Goal: Task Accomplishment & Management: Manage account settings

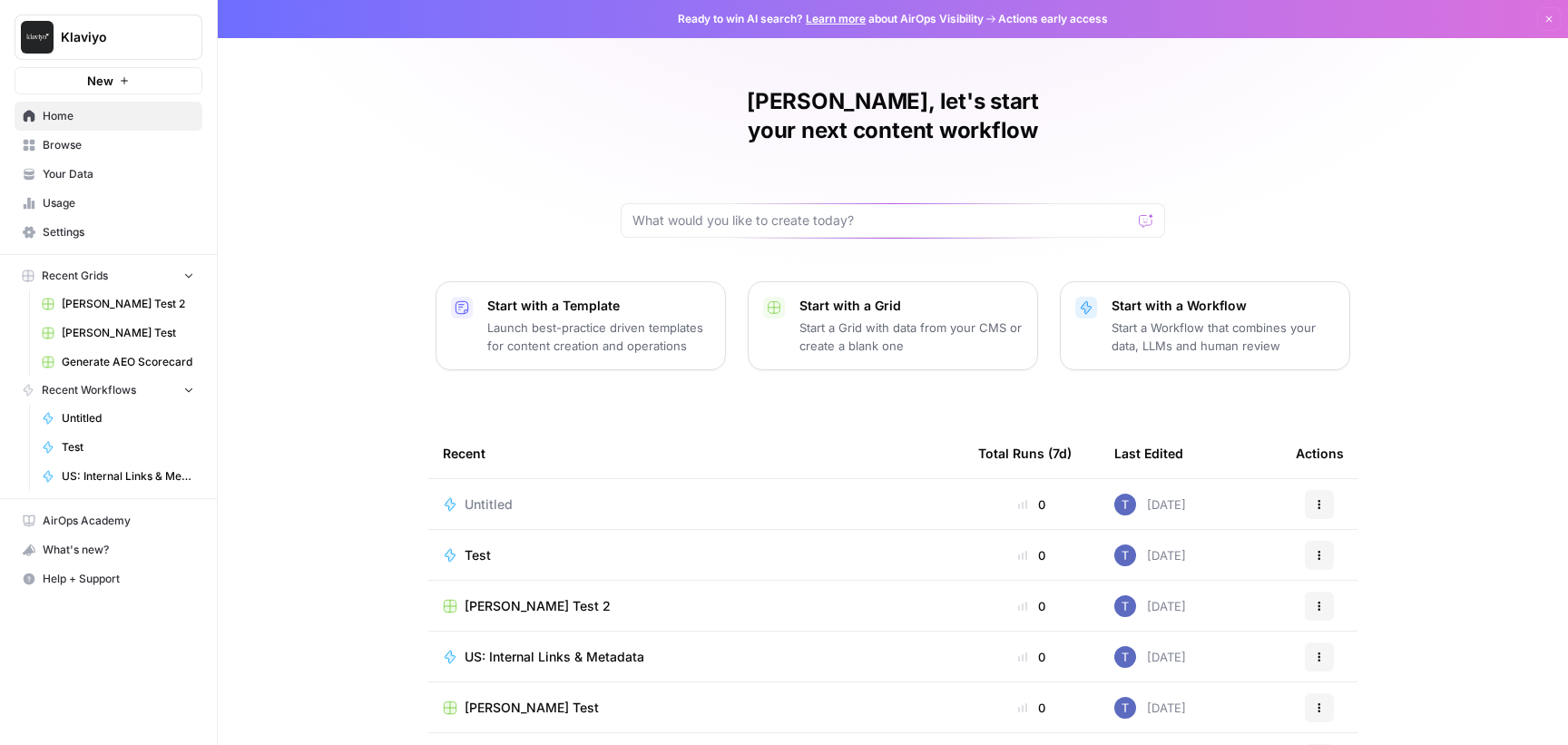
click at [87, 229] on span "Settings" at bounding box center [118, 232] width 151 height 17
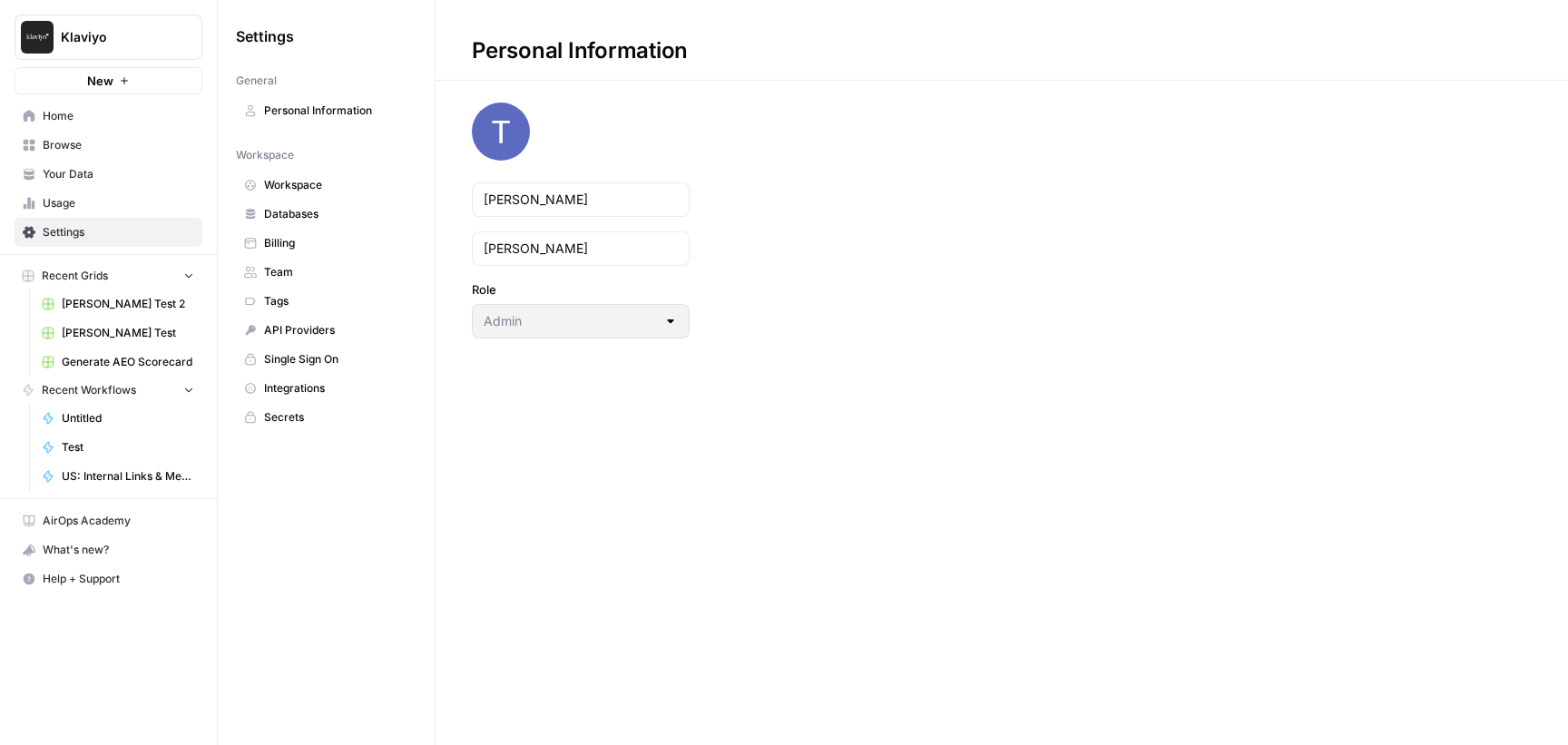
click at [297, 270] on span "Team" at bounding box center [336, 272] width 144 height 17
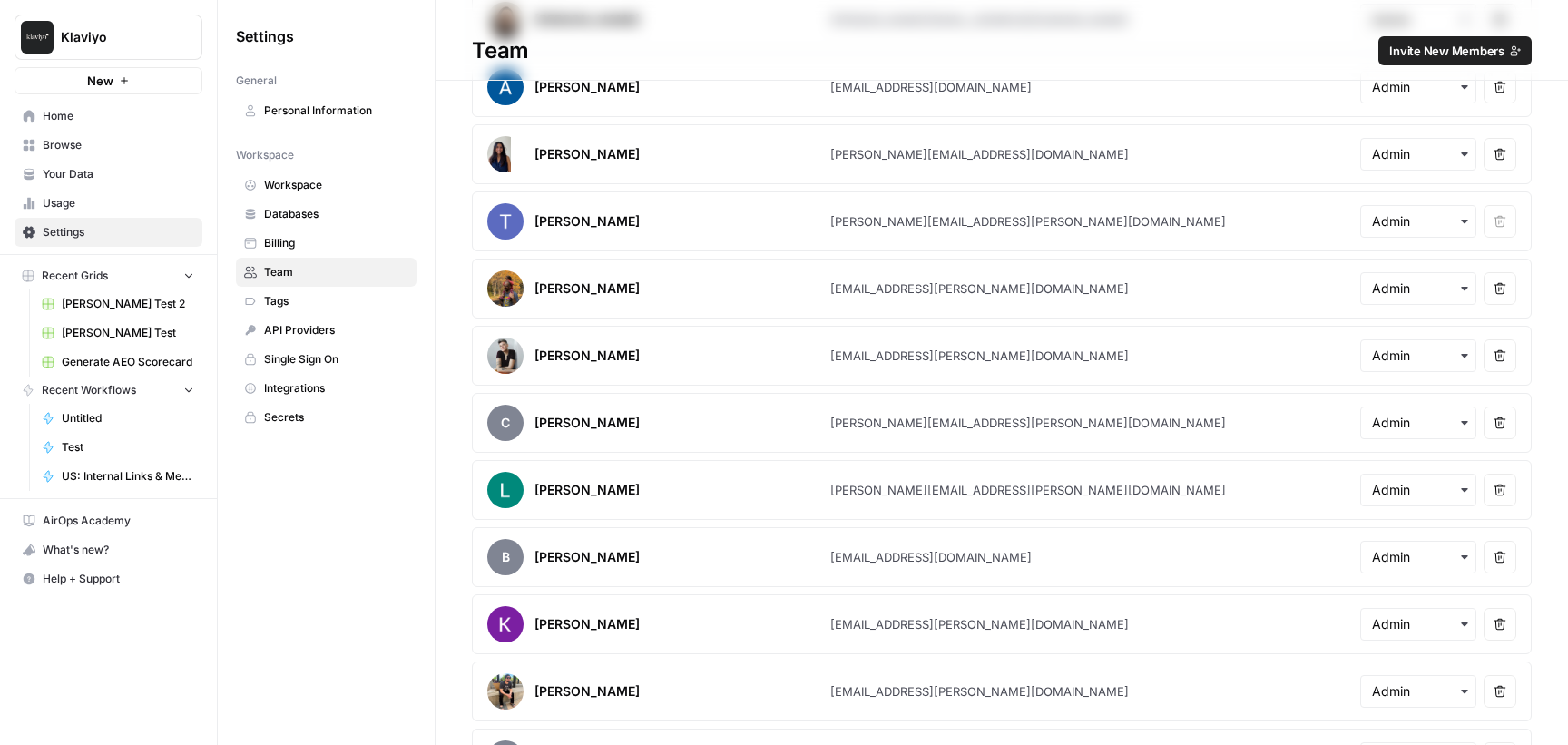
scroll to position [141, 0]
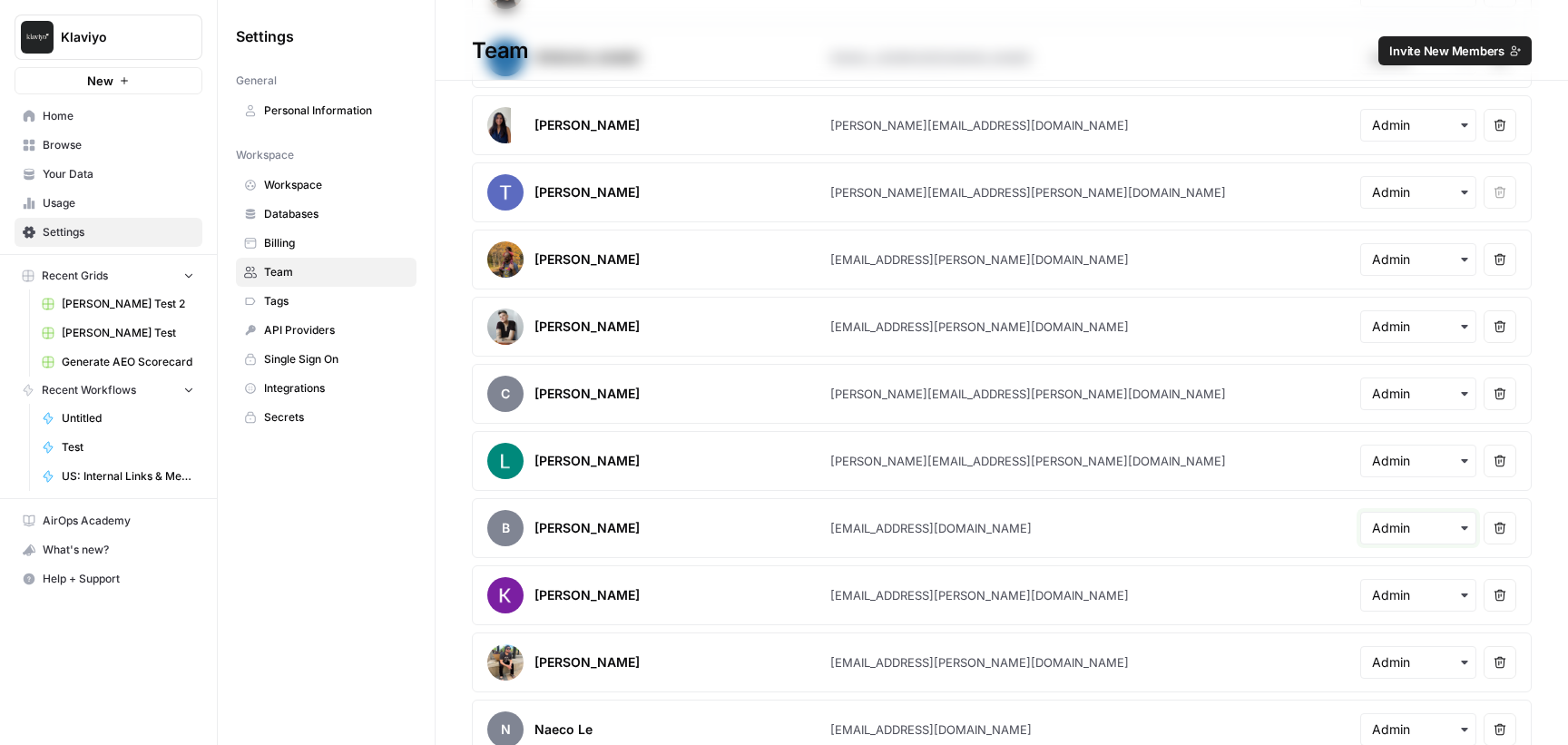
click at [1450, 522] on input "text" at bounding box center [1418, 528] width 92 height 18
click at [1266, 532] on article "B [PERSON_NAME] [EMAIL_ADDRESS][DOMAIN_NAME] Remove user" at bounding box center [1002, 528] width 1060 height 60
click at [1101, 552] on article "B [PERSON_NAME] [EMAIL_ADDRESS][DOMAIN_NAME] Remove user" at bounding box center [1002, 528] width 1060 height 60
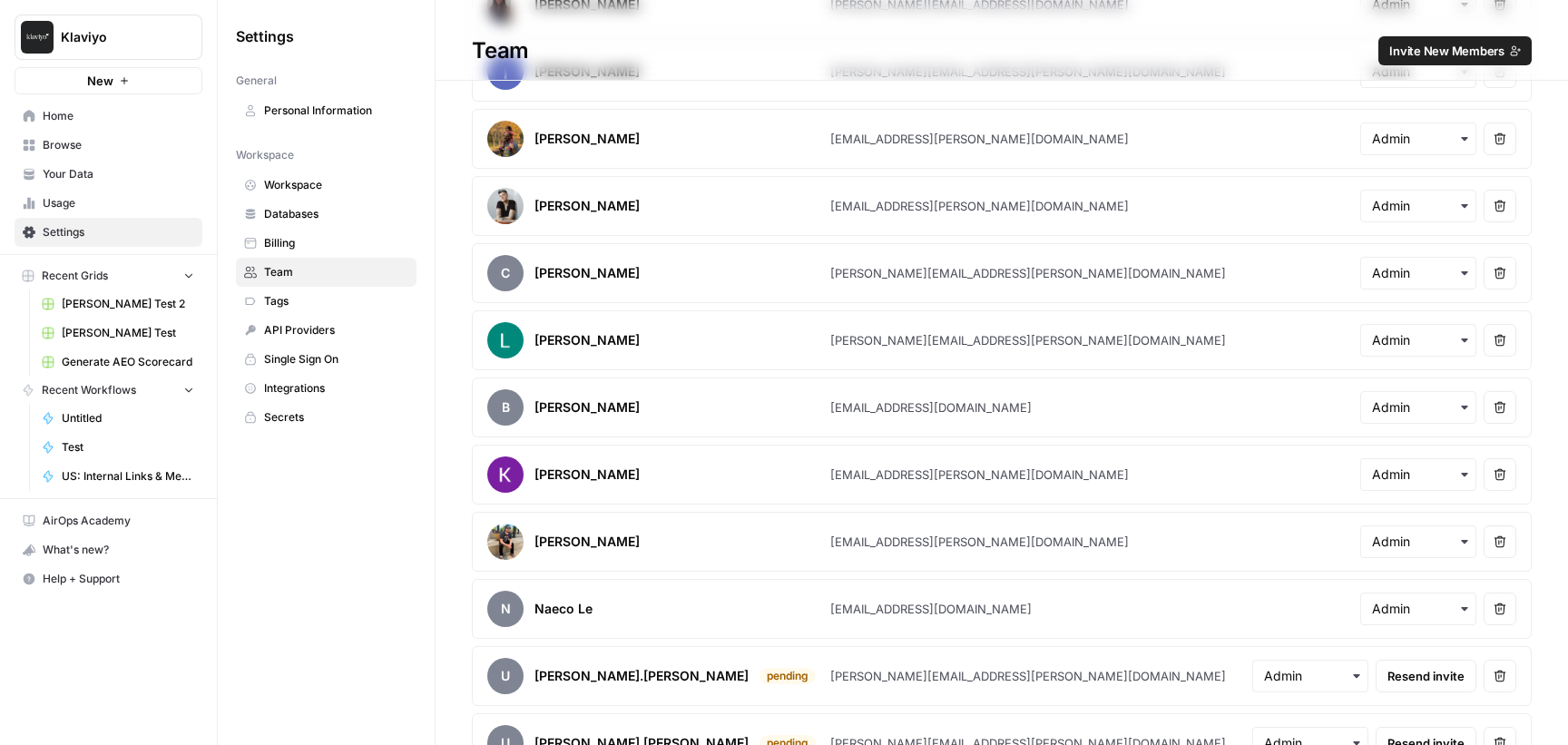
scroll to position [257, 0]
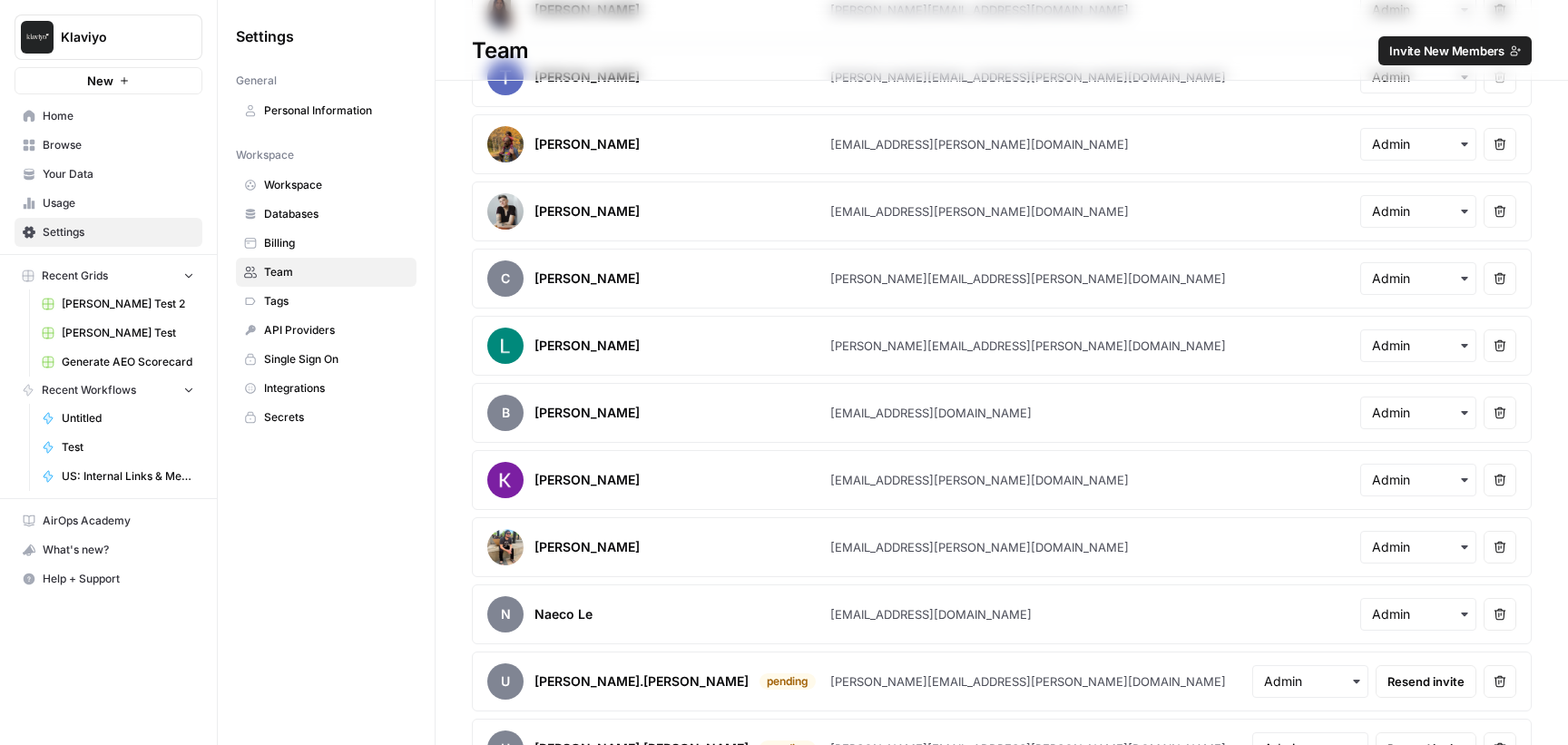
click at [1226, 417] on article "B [PERSON_NAME] [EMAIL_ADDRESS][DOMAIN_NAME] Remove user" at bounding box center [1002, 412] width 1060 height 60
